Goal: Task Accomplishment & Management: Use online tool/utility

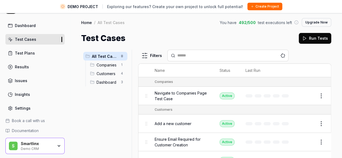
scroll to position [17, 0]
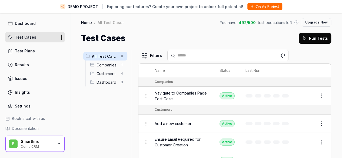
click at [58, 143] on icon "button" at bounding box center [59, 143] width 2 height 1
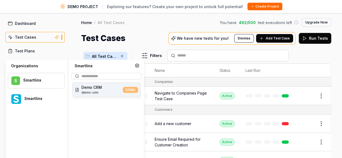
click at [32, 79] on div "Smartlinx" at bounding box center [40, 80] width 34 height 5
click at [40, 100] on div "Smartlinx" at bounding box center [40, 98] width 33 height 5
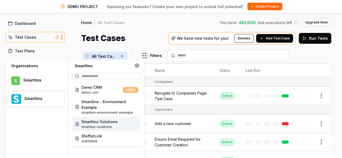
click at [102, 123] on span "Smartlinx Solutions" at bounding box center [99, 122] width 36 height 6
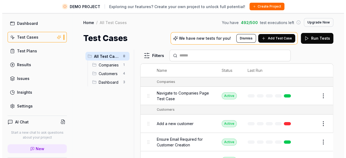
scroll to position [64, 0]
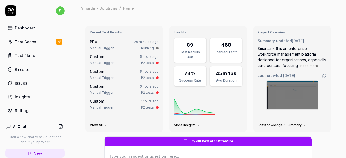
click at [26, 43] on div "Test Cases" at bounding box center [25, 42] width 21 height 6
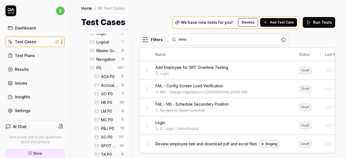
scroll to position [27, 0]
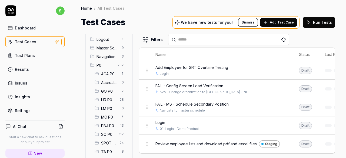
click at [105, 99] on span "HR P0" at bounding box center [108, 100] width 15 height 6
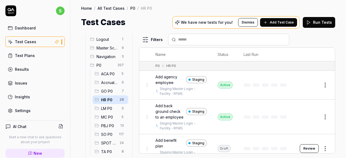
click at [108, 116] on span "MC P0" at bounding box center [109, 117] width 17 height 6
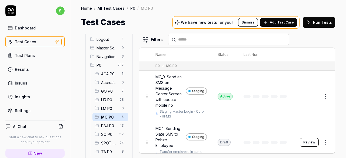
click at [105, 100] on span "HR P0" at bounding box center [108, 100] width 15 height 6
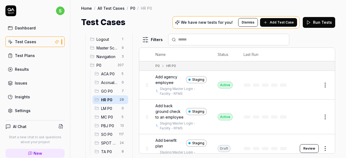
click at [167, 79] on span "Add agency employee" at bounding box center [169, 79] width 28 height 11
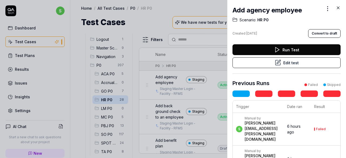
click at [274, 49] on icon at bounding box center [277, 49] width 6 height 6
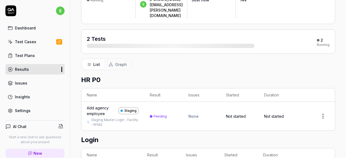
scroll to position [80, 0]
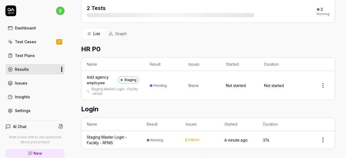
click at [24, 41] on div "Test Cases" at bounding box center [25, 42] width 21 height 6
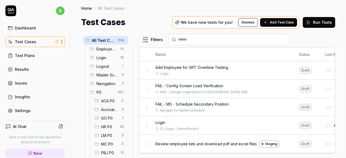
scroll to position [54, 0]
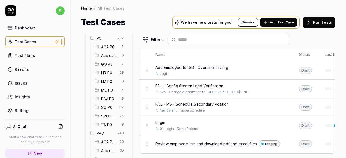
click at [105, 90] on span "MC P0" at bounding box center [109, 90] width 17 height 6
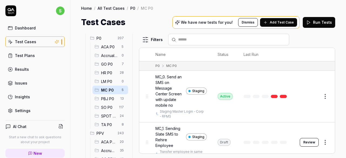
click at [162, 76] on span "MC_0. Send an SMS on Message Center Screen with update mobile no" at bounding box center [169, 91] width 28 height 34
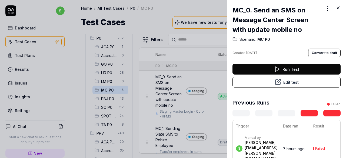
click at [291, 80] on button "Edit test" at bounding box center [286, 82] width 108 height 11
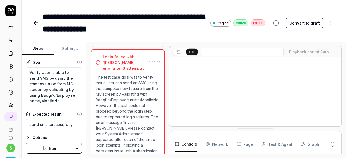
scroll to position [196, 0]
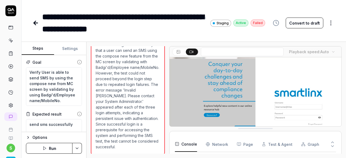
scroll to position [27, 0]
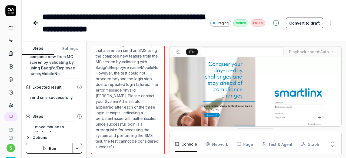
type textarea "*"
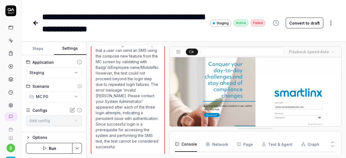
click at [69, 50] on button "Settings" at bounding box center [70, 48] width 32 height 13
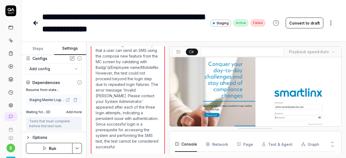
scroll to position [42, 0]
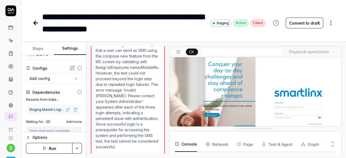
click at [77, 92] on icon at bounding box center [79, 92] width 5 height 5
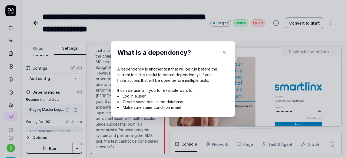
click at [222, 53] on icon "button" at bounding box center [224, 52] width 5 height 5
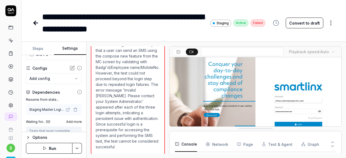
scroll to position [69, 0]
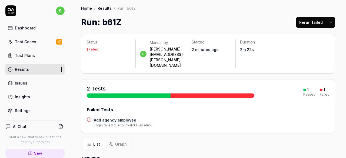
click at [119, 117] on h4 "Add agency employee" at bounding box center [123, 120] width 58 height 6
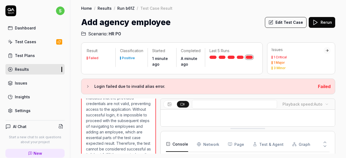
click at [296, 22] on button "Edit Test Case" at bounding box center [286, 22] width 42 height 11
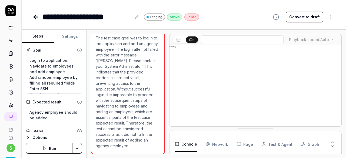
scroll to position [111, 0]
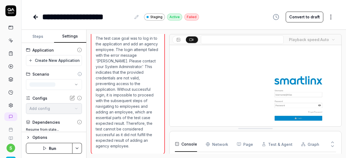
click at [70, 35] on button "Settings" at bounding box center [70, 36] width 32 height 13
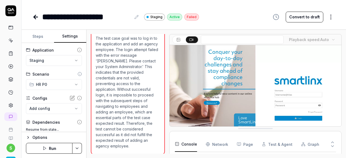
click at [31, 33] on button "Steps" at bounding box center [38, 36] width 32 height 13
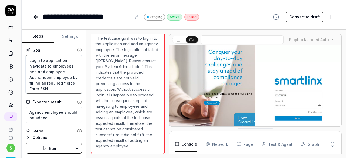
click at [59, 77] on textarea "Login to application. Navigate to employees and add employee Add random employe…" at bounding box center [54, 74] width 56 height 39
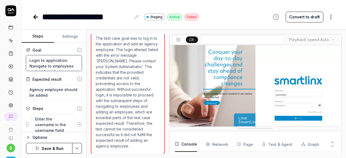
type textarea "*"
type textarea "A"
type textarea "*"
type textarea "Ad"
type textarea "*"
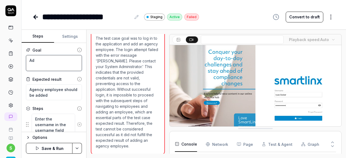
type textarea "Add"
type textarea "*"
type textarea "Add"
type textarea "*"
type textarea "Add a"
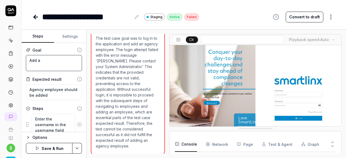
type textarea "*"
type textarea "Add ag"
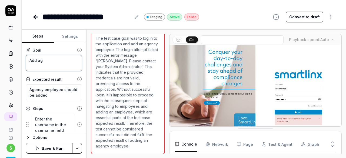
type textarea "*"
type textarea "Add age"
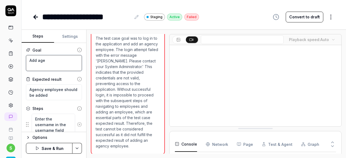
type textarea "*"
type textarea "Add agen"
type textarea "*"
type textarea "Add agenc"
type textarea "*"
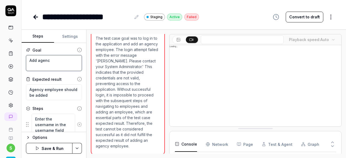
type textarea "Add agency"
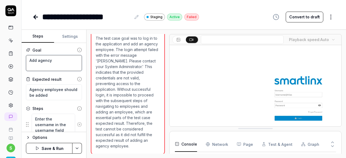
type textarea "*"
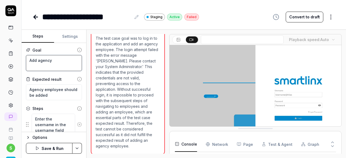
type textarea "Add agency"
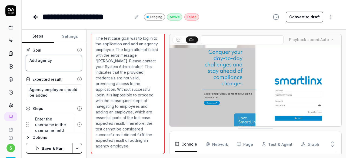
type textarea "*"
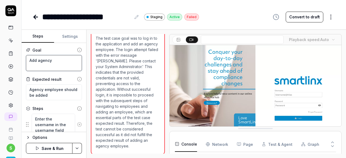
type textarea "Add agency e"
type textarea "*"
type textarea "Add agency em"
type textarea "*"
type textarea "Add agency emp"
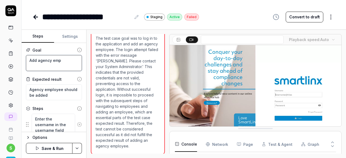
type textarea "*"
type textarea "Add agency empl"
type textarea "*"
type textarea "Add agency emplo"
type textarea "*"
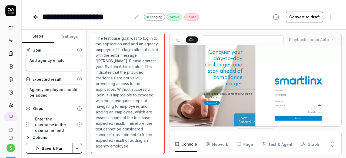
type textarea "Add agency employ"
type textarea "*"
type textarea "Add agency employe"
type textarea "*"
type textarea "Add agency employee"
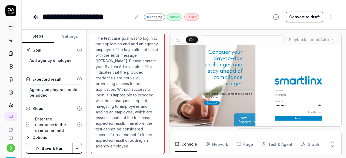
click at [77, 148] on html "**********" at bounding box center [173, 79] width 346 height 158
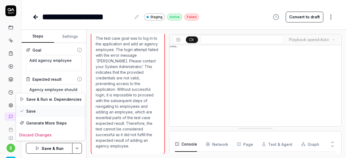
click at [46, 112] on div "Save" at bounding box center [50, 111] width 69 height 12
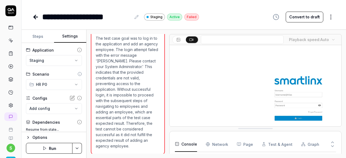
click at [75, 35] on button "Settings" at bounding box center [70, 36] width 32 height 13
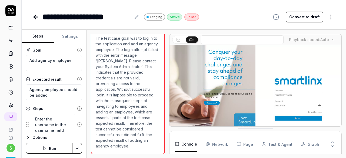
click at [42, 36] on button "Steps" at bounding box center [38, 36] width 32 height 13
click at [9, 41] on icon at bounding box center [9, 41] width 0 height 1
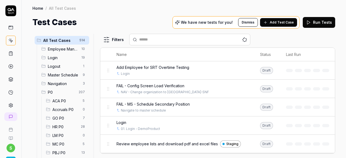
click at [67, 128] on span "HR P0" at bounding box center [64, 127] width 25 height 6
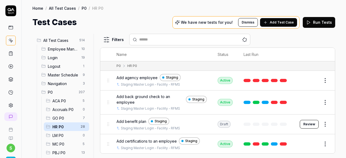
click at [141, 75] on span "Add agency employee" at bounding box center [136, 78] width 41 height 6
click at [139, 76] on span "Add agency employee" at bounding box center [136, 78] width 41 height 6
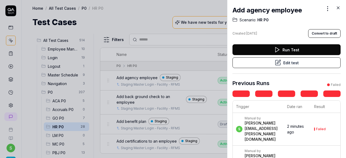
click at [301, 51] on button "Run Test" at bounding box center [286, 49] width 108 height 11
click at [285, 61] on button "Edit test" at bounding box center [286, 62] width 108 height 11
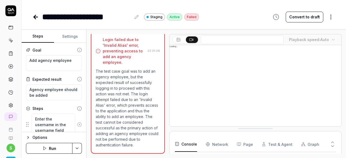
scroll to position [29, 0]
type textarea "*"
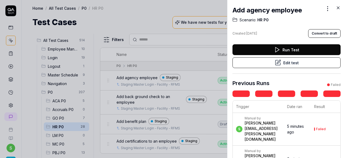
click at [336, 8] on icon at bounding box center [337, 7] width 5 height 5
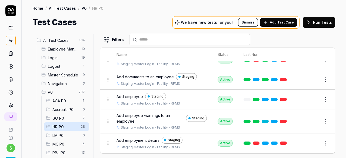
scroll to position [108, 0]
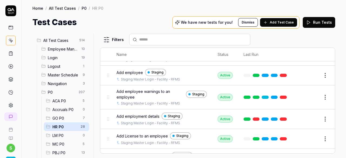
click at [63, 143] on span "MC P0" at bounding box center [65, 144] width 27 height 6
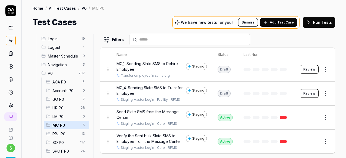
scroll to position [27, 0]
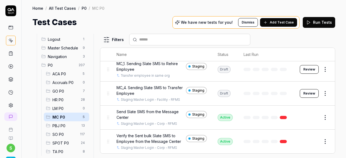
click at [53, 97] on span "HR P0" at bounding box center [64, 100] width 25 height 6
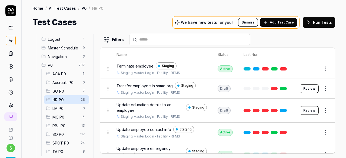
scroll to position [459, 0]
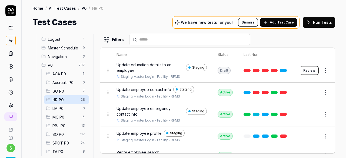
click at [60, 116] on span "MC P0" at bounding box center [65, 117] width 27 height 6
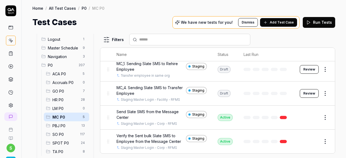
click at [63, 100] on span "HR P0" at bounding box center [64, 100] width 25 height 6
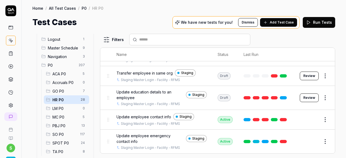
scroll to position [482, 0]
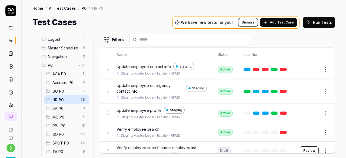
click at [56, 127] on span "PBJ P0" at bounding box center [65, 126] width 26 height 6
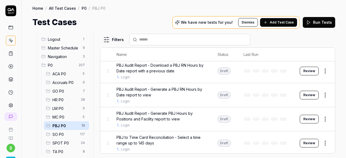
click at [66, 143] on span "SPOT P0" at bounding box center [64, 143] width 25 height 6
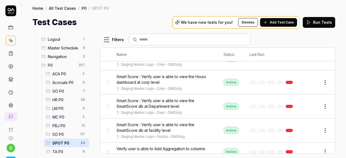
scroll to position [452, 0]
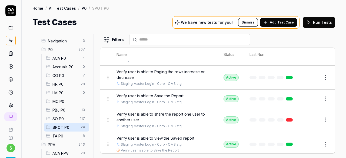
scroll to position [54, 0]
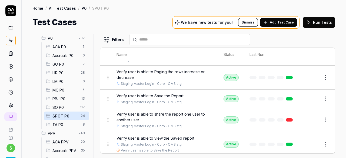
click at [65, 123] on span "TA P0" at bounding box center [65, 125] width 27 height 6
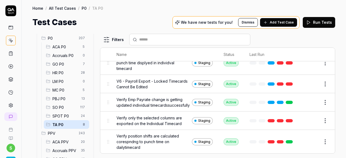
scroll to position [79, 0]
click at [56, 64] on span "GO P0" at bounding box center [65, 64] width 27 height 6
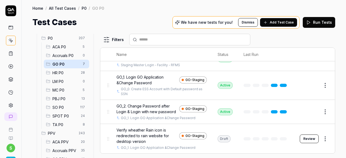
scroll to position [27, 0]
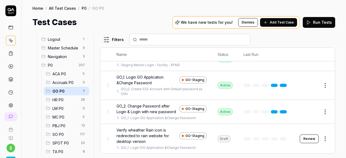
click at [60, 75] on span "ACA P0" at bounding box center [65, 74] width 27 height 6
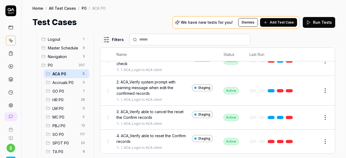
scroll to position [42, 0]
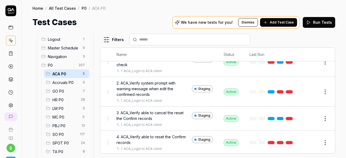
click at [59, 135] on span "SO P0" at bounding box center [64, 135] width 24 height 6
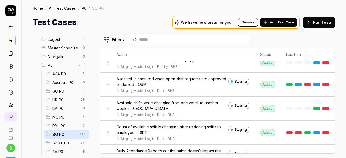
scroll to position [482, 0]
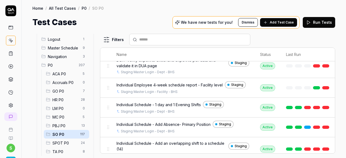
scroll to position [54, 0]
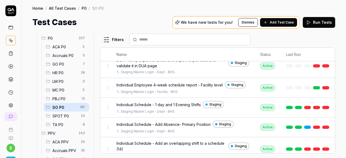
click at [65, 75] on span "HR P0" at bounding box center [64, 73] width 25 height 6
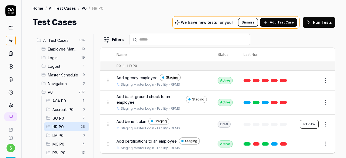
click at [150, 95] on span "Add back ground check to an employee" at bounding box center [149, 99] width 67 height 11
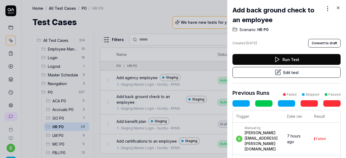
click at [295, 73] on button "Edit test" at bounding box center [286, 72] width 108 height 11
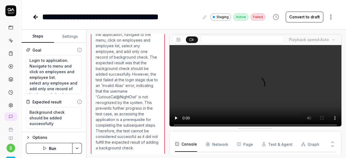
scroll to position [162, 0]
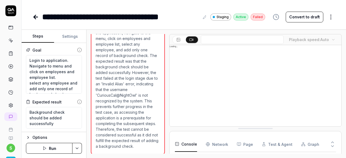
type textarea "*"
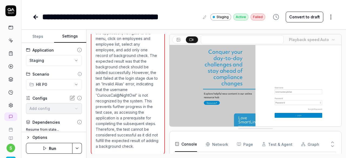
click at [70, 37] on button "Settings" at bounding box center [70, 36] width 32 height 13
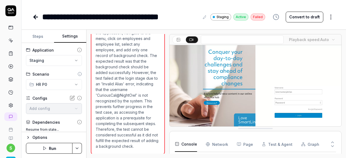
scroll to position [29, 0]
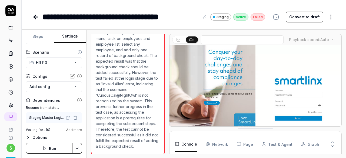
scroll to position [27, 0]
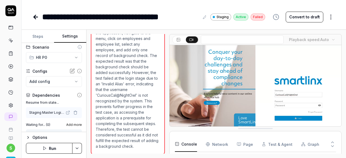
click at [73, 114] on icon "button" at bounding box center [75, 112] width 4 height 4
click at [58, 110] on div "No test case" at bounding box center [50, 113] width 43 height 6
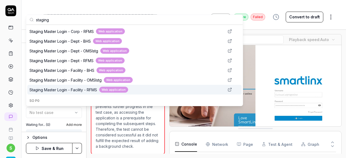
type input "staging"
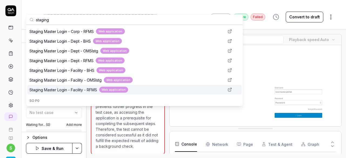
click at [87, 92] on span "Staging Master Login - Facility - RFMS" at bounding box center [63, 90] width 68 height 6
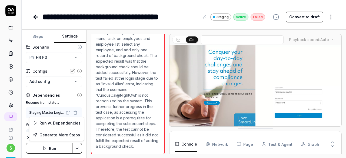
click at [78, 145] on html "**********" at bounding box center [173, 79] width 346 height 158
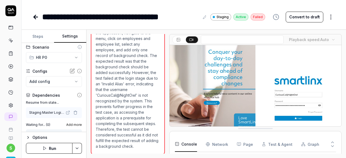
click at [77, 147] on html "**********" at bounding box center [173, 79] width 346 height 158
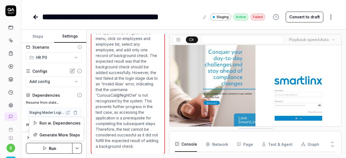
click at [75, 148] on html "**********" at bounding box center [173, 79] width 346 height 158
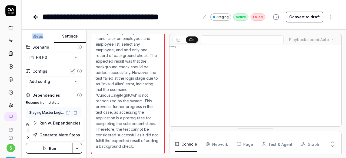
click at [75, 148] on html "**********" at bounding box center [173, 79] width 346 height 158
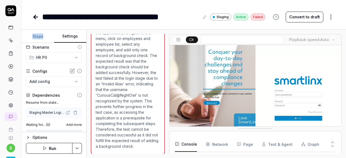
click at [28, 138] on icon "button" at bounding box center [28, 137] width 4 height 4
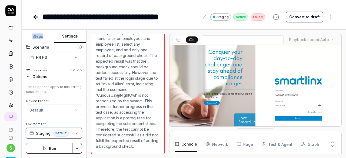
click at [76, 133] on icon "button" at bounding box center [76, 133] width 4 height 4
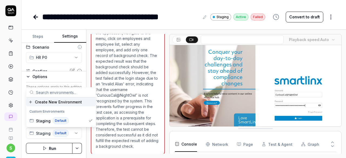
click at [119, 10] on div "**********" at bounding box center [184, 11] width 324 height 23
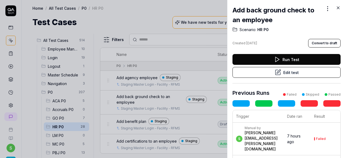
click at [289, 73] on button "Edit test" at bounding box center [286, 72] width 108 height 11
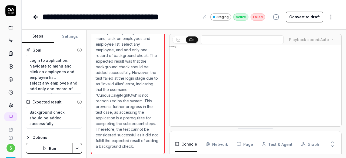
scroll to position [162, 0]
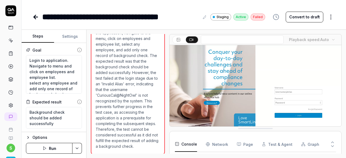
type textarea "*"
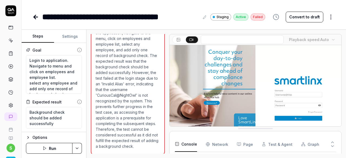
click at [70, 36] on button "Settings" at bounding box center [70, 36] width 32 height 13
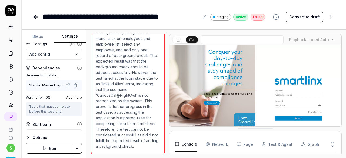
scroll to position [54, 0]
click at [74, 85] on icon "button" at bounding box center [75, 85] width 3 height 0
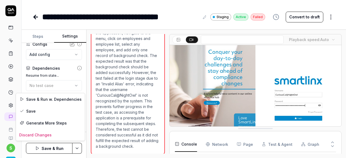
click at [76, 148] on html "**********" at bounding box center [173, 79] width 346 height 158
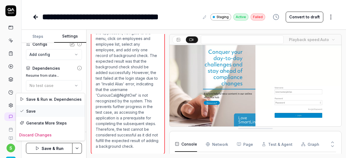
click at [37, 109] on div "Save" at bounding box center [50, 111] width 69 height 12
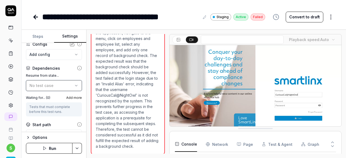
click at [64, 85] on div "No test case" at bounding box center [50, 86] width 43 height 6
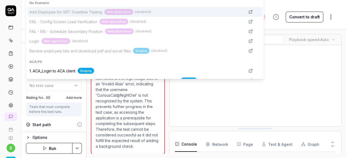
click at [53, 4] on div "No Scenario" at bounding box center [144, 3] width 231 height 5
click at [53, 2] on div "No Scenario" at bounding box center [144, 3] width 231 height 5
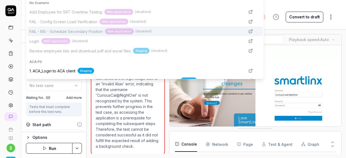
click at [287, 7] on div "**********" at bounding box center [184, 11] width 324 height 23
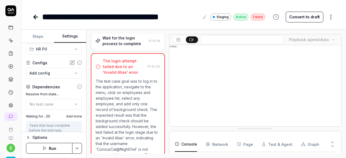
scroll to position [27, 0]
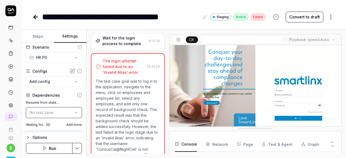
click at [63, 113] on div "No test case" at bounding box center [50, 113] width 43 height 6
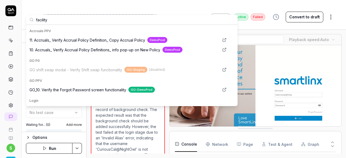
scroll to position [0, 0]
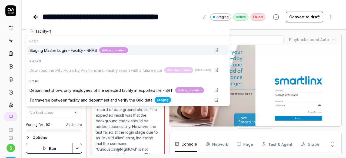
type input "facility-rf"
click at [76, 51] on span "Staging Master Login - Facility - RFMS" at bounding box center [63, 51] width 68 height 6
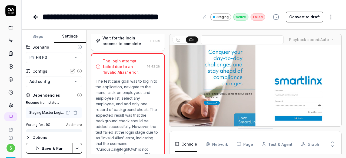
click at [78, 147] on html "**********" at bounding box center [173, 79] width 346 height 158
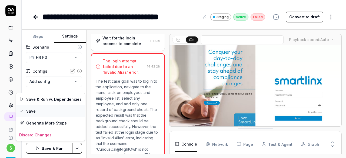
click at [36, 108] on div "Save" at bounding box center [50, 111] width 69 height 12
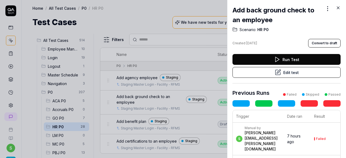
click at [278, 59] on button "Run Test" at bounding box center [286, 59] width 108 height 11
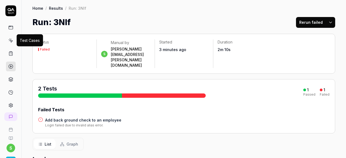
click at [11, 39] on icon at bounding box center [10, 40] width 5 height 5
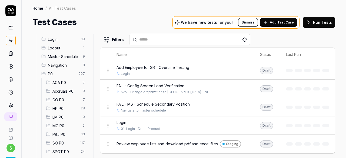
scroll to position [27, 0]
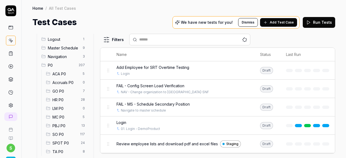
click at [59, 116] on span "MC P0" at bounding box center [65, 117] width 27 height 6
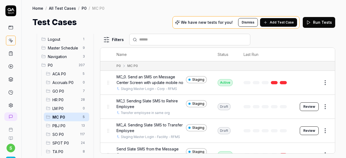
click at [141, 76] on span "MC_0. Send an SMS on Message Center Screen with update mobile no" at bounding box center [149, 79] width 67 height 11
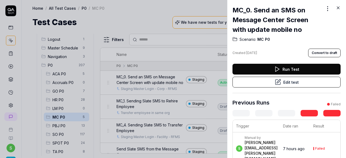
click at [283, 82] on button "Edit test" at bounding box center [286, 82] width 108 height 11
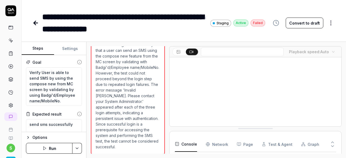
scroll to position [59, 0]
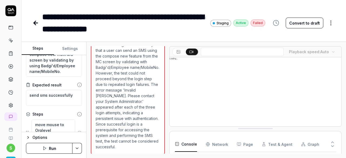
scroll to position [54, 0]
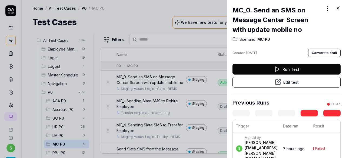
click at [337, 8] on icon at bounding box center [337, 7] width 5 height 5
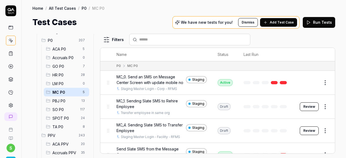
scroll to position [54, 0]
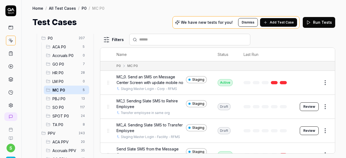
click at [57, 107] on span "SO P0" at bounding box center [64, 108] width 24 height 6
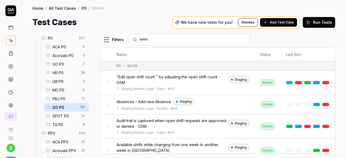
click at [152, 74] on span ""Edit open shift count " by adjusting the open shift count - OSM" at bounding box center [171, 79] width 110 height 11
click at [183, 75] on span ""Edit open shift count " by adjusting the open shift count - OSM" at bounding box center [171, 79] width 110 height 11
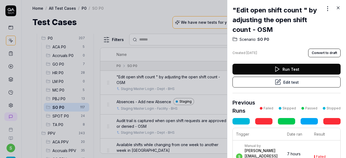
click at [303, 82] on button "Edit test" at bounding box center [286, 82] width 108 height 11
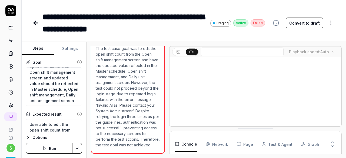
scroll to position [27, 0]
type textarea "*"
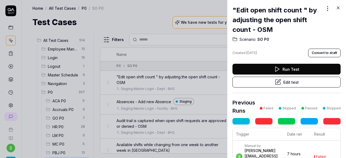
click at [338, 5] on div ""Edit open shift count " by adjusting the open shift count - OSM Scenario: SO P…" at bounding box center [286, 79] width 119 height 158
click at [337, 7] on icon at bounding box center [338, 8] width 2 height 2
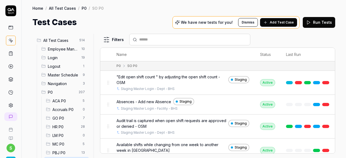
click at [63, 128] on span "HR P0" at bounding box center [64, 127] width 25 height 6
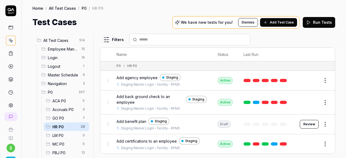
click at [58, 129] on span "HR P0" at bounding box center [64, 127] width 25 height 6
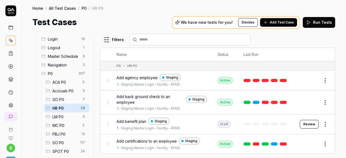
scroll to position [27, 0]
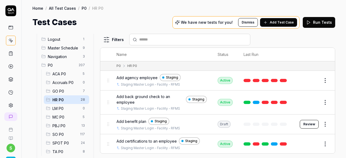
click at [66, 117] on span "MC P0" at bounding box center [65, 117] width 27 height 6
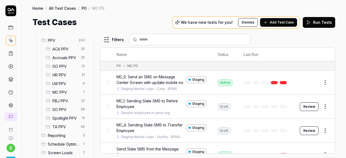
scroll to position [162, 0]
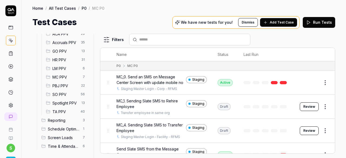
click at [68, 76] on span "MC PPV" at bounding box center [65, 77] width 27 height 6
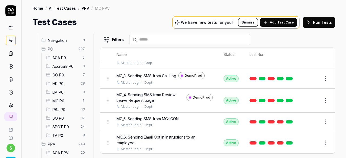
scroll to position [27, 0]
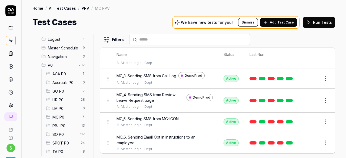
click at [63, 99] on span "HR P0" at bounding box center [64, 100] width 25 height 6
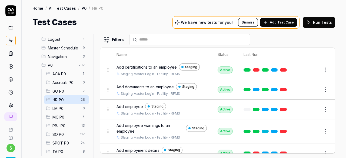
click at [156, 67] on span "Add certifications to an employee" at bounding box center [146, 67] width 60 height 6
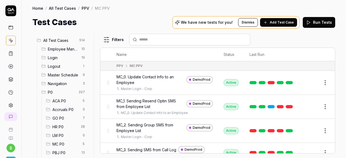
click at [61, 146] on span "MC P0" at bounding box center [65, 144] width 27 height 6
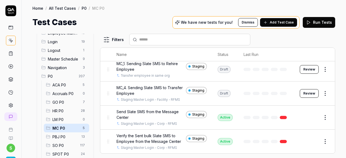
scroll to position [27, 0]
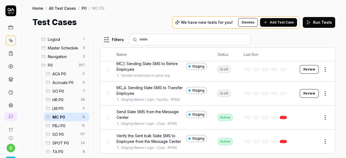
click at [67, 95] on div "GO P0 7" at bounding box center [66, 91] width 45 height 9
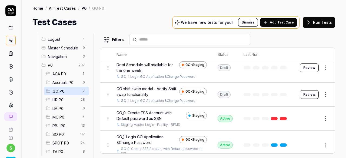
click at [66, 103] on div "HR P0 28" at bounding box center [66, 99] width 45 height 9
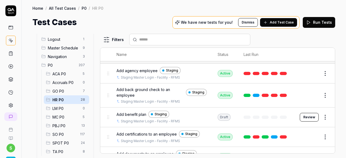
scroll to position [27, 0]
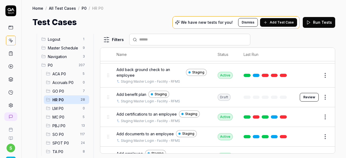
click at [134, 93] on span "Add benefit plan" at bounding box center [131, 95] width 30 height 6
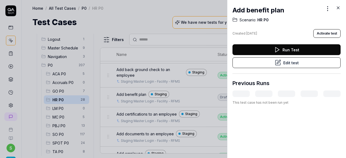
click at [290, 61] on button "Edit test" at bounding box center [286, 62] width 108 height 11
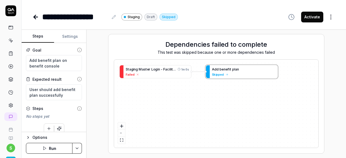
type textarea "*"
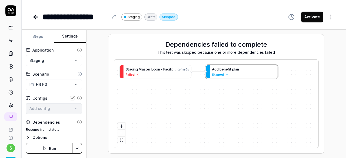
click at [66, 39] on button "Settings" at bounding box center [70, 36] width 32 height 13
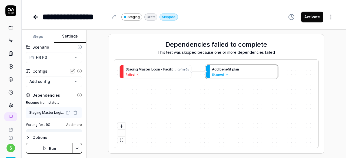
click at [73, 112] on icon "button" at bounding box center [75, 112] width 4 height 4
click at [51, 113] on span "No test case" at bounding box center [41, 112] width 24 height 5
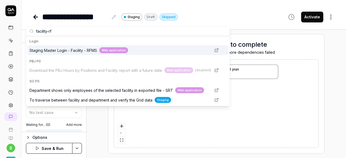
type input "facility-rf"
click at [83, 50] on span "Staging Master Login - Facility - RFMS" at bounding box center [63, 51] width 68 height 6
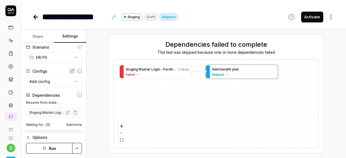
click at [77, 144] on html "**********" at bounding box center [173, 79] width 346 height 158
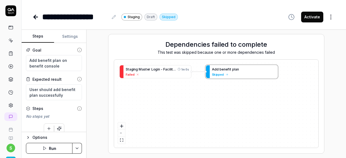
type textarea "*"
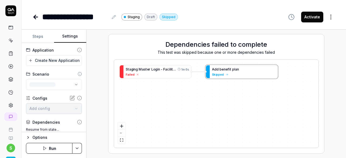
click at [66, 39] on button "Settings" at bounding box center [70, 36] width 32 height 13
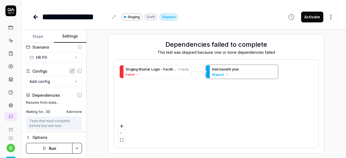
scroll to position [54, 0]
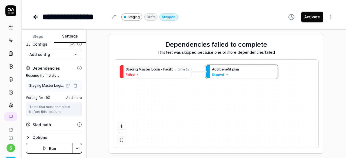
click at [74, 87] on icon "button" at bounding box center [75, 86] width 2 height 3
click at [78, 147] on html "**********" at bounding box center [173, 79] width 346 height 158
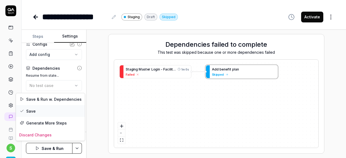
click at [38, 112] on div "Save" at bounding box center [50, 111] width 69 height 12
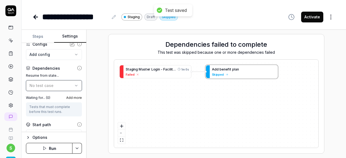
click at [74, 85] on icon "button" at bounding box center [76, 85] width 4 height 4
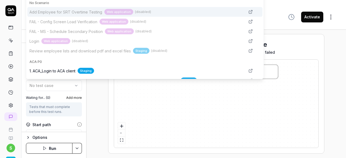
click at [150, 114] on div "S t a g i n g M [PERSON_NAME] - F a c i l i t y - R F M S 1m 0s Failed A d d b …" at bounding box center [216, 104] width 204 height 88
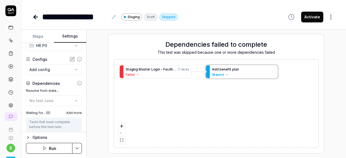
scroll to position [27, 0]
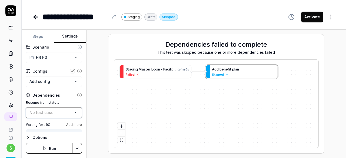
click at [41, 114] on span "No test case" at bounding box center [41, 112] width 24 height 5
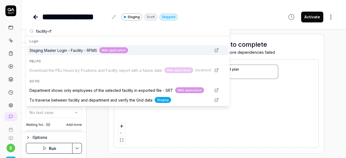
type input "facility-rf"
click at [90, 51] on span "Staging Master Login - Facility - RFMS" at bounding box center [63, 51] width 68 height 6
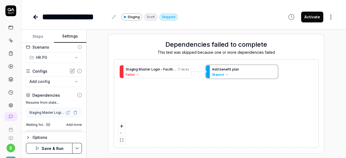
click at [73, 112] on icon "button" at bounding box center [75, 112] width 4 height 4
click at [54, 112] on div "No test case" at bounding box center [50, 113] width 43 height 6
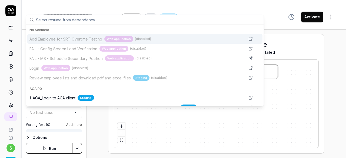
click at [45, 18] on input "text" at bounding box center [148, 20] width 224 height 10
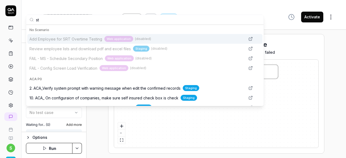
type input "s"
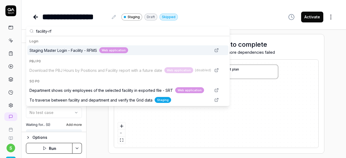
type input "facility-rf"
click at [73, 50] on span "Staging Master Login - Facility - RFMS" at bounding box center [63, 51] width 68 height 6
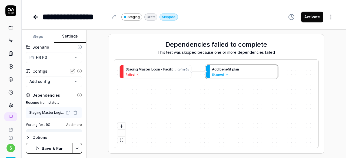
click at [75, 146] on html "**********" at bounding box center [173, 79] width 346 height 158
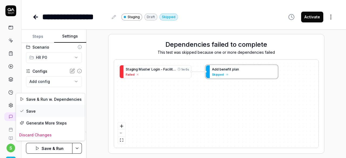
click at [38, 111] on div "Save" at bounding box center [50, 111] width 69 height 12
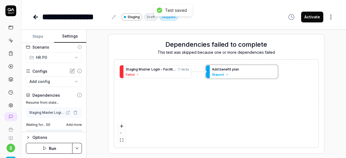
click at [58, 148] on button "Run" at bounding box center [49, 148] width 46 height 11
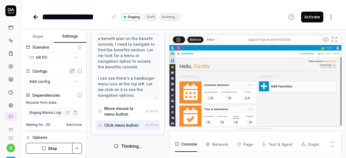
scroll to position [72, 0]
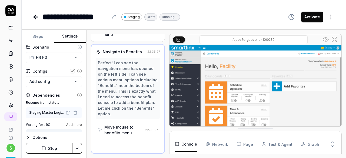
scroll to position [37, 0]
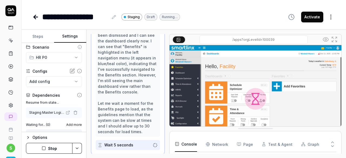
scroll to position [116, 0]
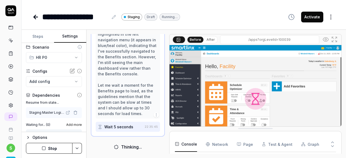
scroll to position [134, 0]
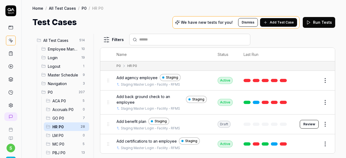
click at [143, 78] on span "Add agency employee" at bounding box center [136, 78] width 41 height 6
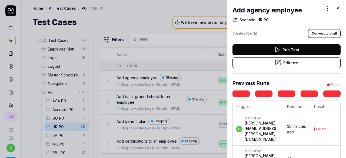
click at [290, 63] on button "Edit test" at bounding box center [286, 62] width 108 height 11
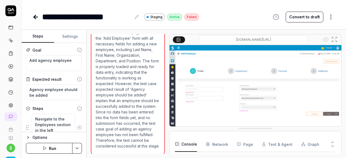
scroll to position [61, 0]
click at [53, 150] on button "Run" at bounding box center [49, 148] width 46 height 11
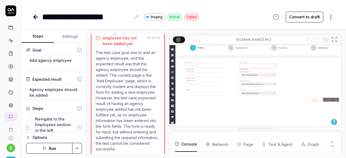
scroll to position [117, 0]
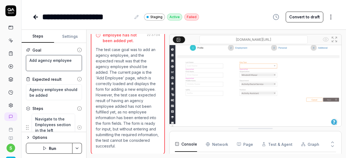
click at [73, 59] on textarea "Add agency employee" at bounding box center [54, 63] width 56 height 16
type textarea "*"
type textarea "Add agency employee"
type textarea "*"
type textarea "Add agency employee b"
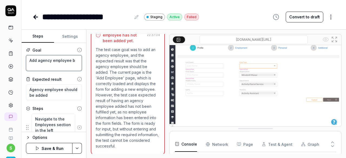
type textarea "*"
type textarea "Add agency employee by"
type textarea "*"
type textarea "Add agency employee by"
type textarea "*"
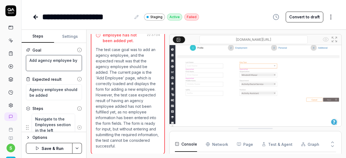
type textarea "Add agency employee by a"
type textarea "*"
type textarea "Add agency employee by ad"
type textarea "*"
type textarea "Add agency employee by add"
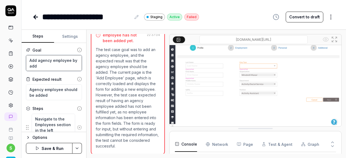
type textarea "*"
type textarea "Add agency employee by addi"
type textarea "*"
type textarea "Add agency employee by addin"
type textarea "*"
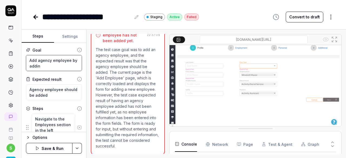
type textarea "Add agency employee by adding"
type textarea "*"
type textarea "Add agency employee by adding"
type textarea "*"
type textarea "Add agency employee by adding a"
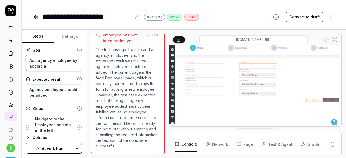
type textarea "*"
type textarea "Add agency employee by adding al"
type textarea "*"
type textarea "Add agency employee by adding all"
type textarea "*"
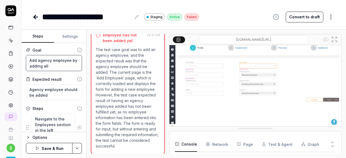
type textarea "Add agency employee by adding all"
type textarea "*"
type textarea "Add agency employee by adding all r"
type textarea "*"
type textarea "Add agency employee by adding all re"
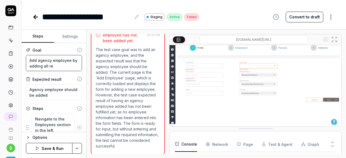
type textarea "*"
type textarea "Add agency employee by adding all req"
type textarea "*"
type textarea "Add agency employee by adding all requ"
type textarea "*"
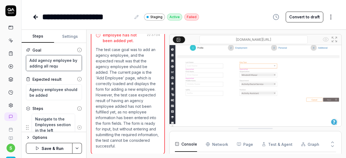
type textarea "Add agency employee by adding all requi"
type textarea "*"
type textarea "Add agency employee by adding all requir"
type textarea "*"
type textarea "Add agency employee by adding all require"
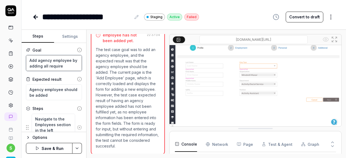
type textarea "*"
type textarea "Add agency employee by adding all required"
type textarea "*"
type textarea "Add agency employee by adding all required"
type textarea "*"
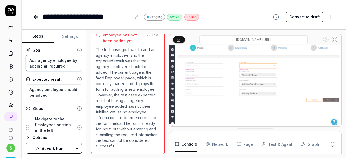
type textarea "Add agency employee by adding all required f"
type textarea "*"
type textarea "Add agency employee by adding all required fi"
type textarea "*"
type textarea "Add agency employee by adding all required fie"
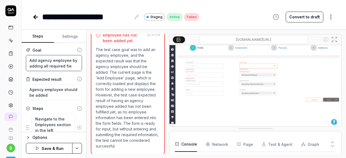
type textarea "*"
type textarea "Add agency employee by adding all required fiel"
type textarea "*"
type textarea "Add agency employee by adding all required field"
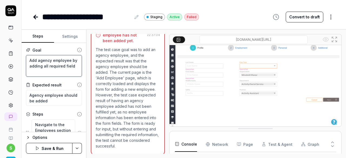
type textarea "*"
type textarea "Add agency employee by adding all required fields"
type textarea "*"
type textarea "Add agency employee by adding all required fields."
click at [52, 151] on button "Save & Run" at bounding box center [49, 148] width 46 height 11
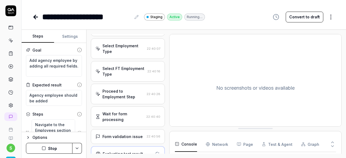
scroll to position [269, 0]
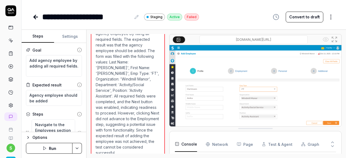
type textarea "*"
